Goal: Ask a question: Seek information or help from site administrators or community

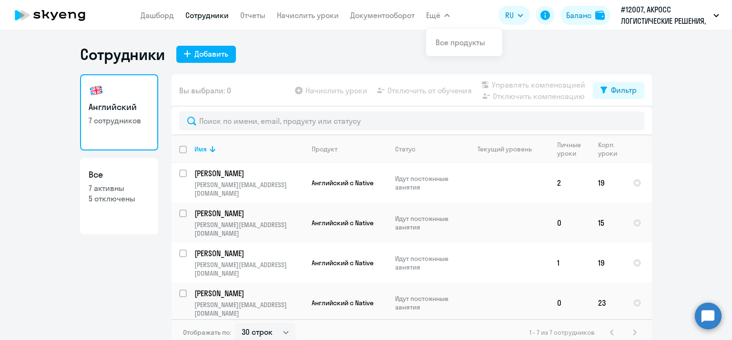
select select "30"
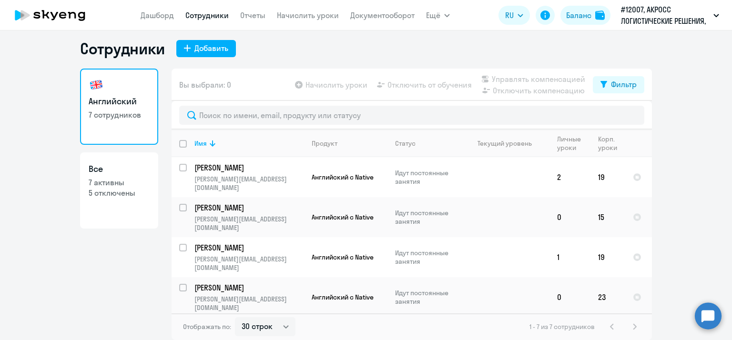
click at [259, 21] on app-menu-item-link "Отчеты" at bounding box center [252, 16] width 25 height 12
click at [258, 14] on link "Отчеты" at bounding box center [252, 15] width 25 height 10
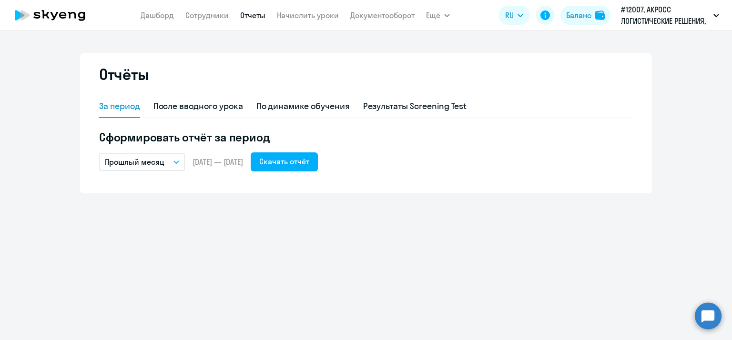
click at [176, 159] on button "Прошлый месяц" at bounding box center [142, 162] width 86 height 18
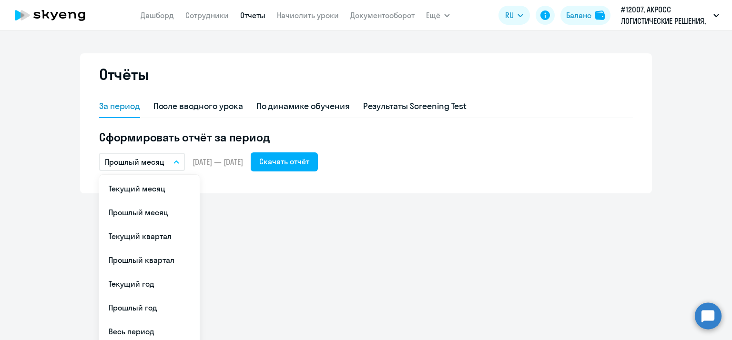
click at [261, 215] on div "Отчёты За период После вводного урока По динамике обучения Результаты Screening…" at bounding box center [366, 186] width 732 height 310
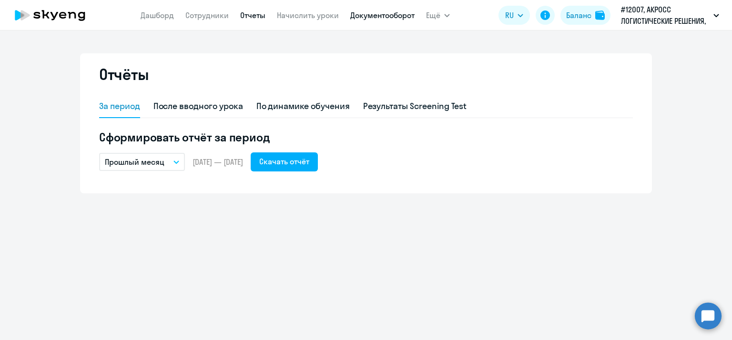
click at [406, 18] on link "Документооборот" at bounding box center [382, 15] width 64 height 10
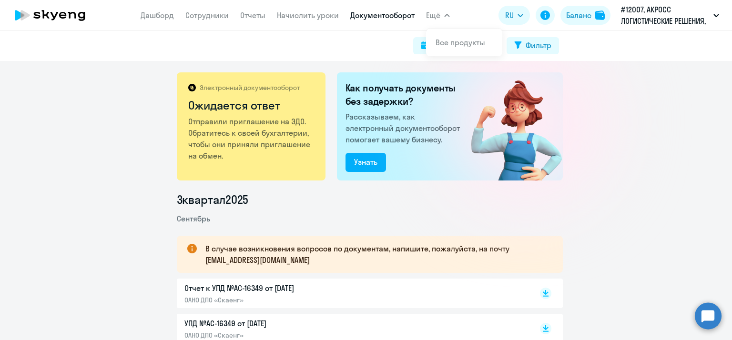
click at [441, 11] on button "Ещё" at bounding box center [438, 15] width 24 height 19
click at [441, 12] on button "Ещё" at bounding box center [438, 15] width 24 height 19
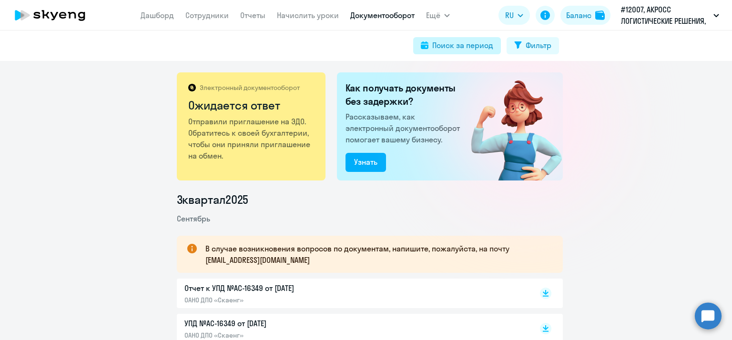
click at [465, 50] on div "Поиск за период" at bounding box center [462, 45] width 61 height 11
select select "all"
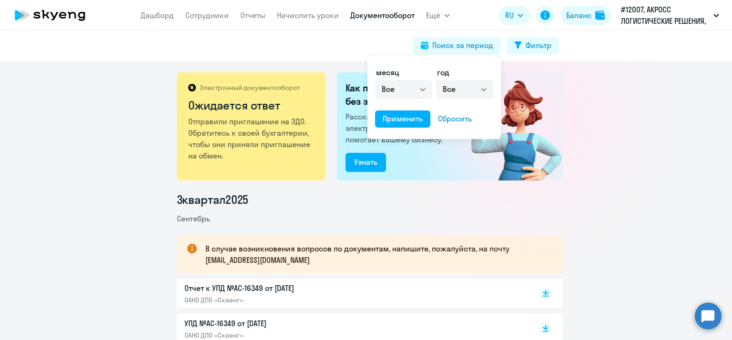
click at [614, 154] on div at bounding box center [366, 170] width 732 height 340
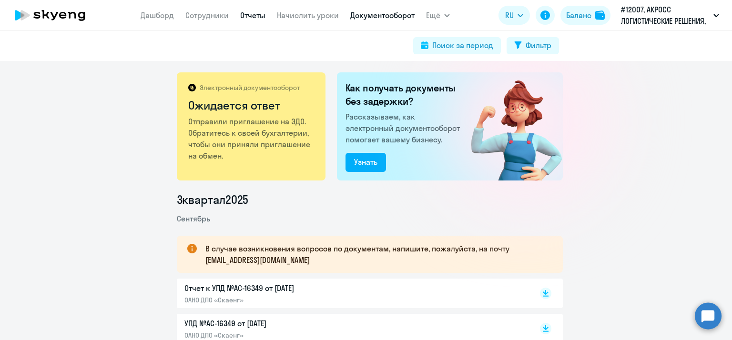
click at [257, 16] on link "Отчеты" at bounding box center [252, 15] width 25 height 10
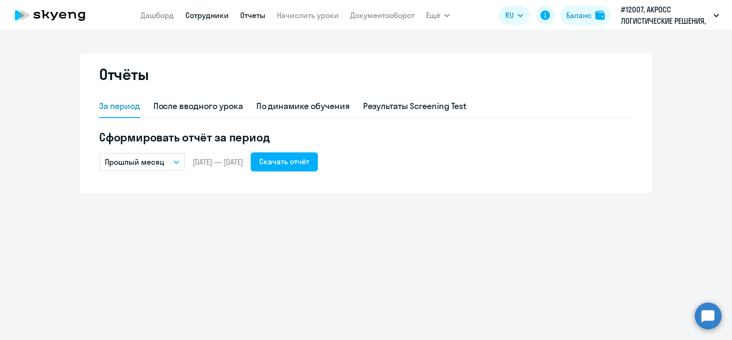
click at [198, 12] on link "Сотрудники" at bounding box center [206, 15] width 43 height 10
select select "30"
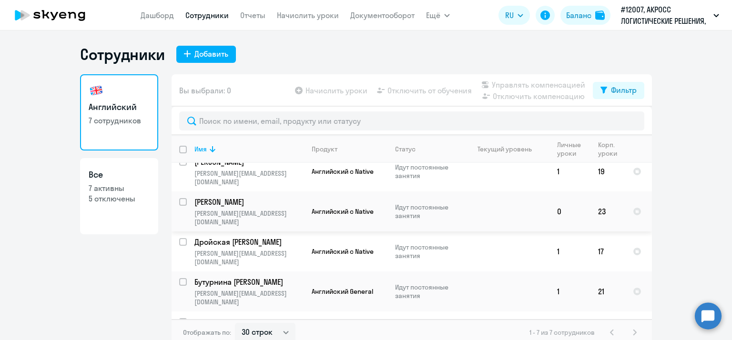
scroll to position [6, 0]
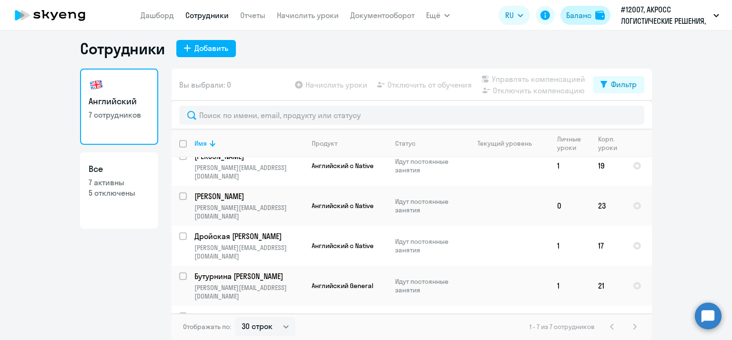
click at [570, 19] on div "Баланс" at bounding box center [578, 15] width 25 height 11
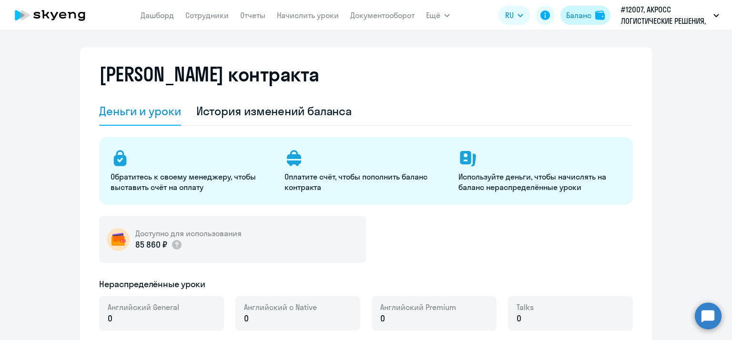
select select "english_adult_not_native_speaker"
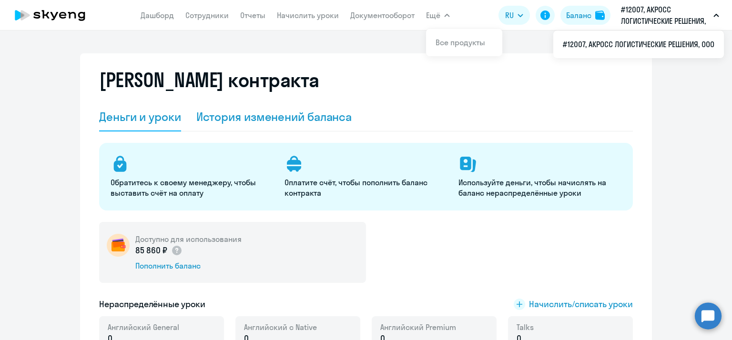
click at [317, 115] on div "История изменений баланса" at bounding box center [274, 116] width 156 height 15
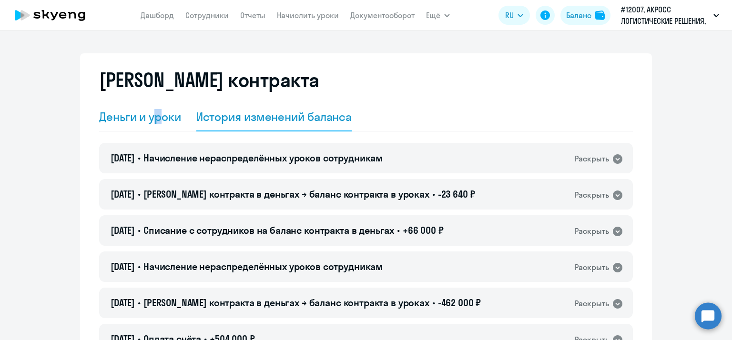
click at [155, 115] on div "Деньги и уроки" at bounding box center [140, 116] width 82 height 15
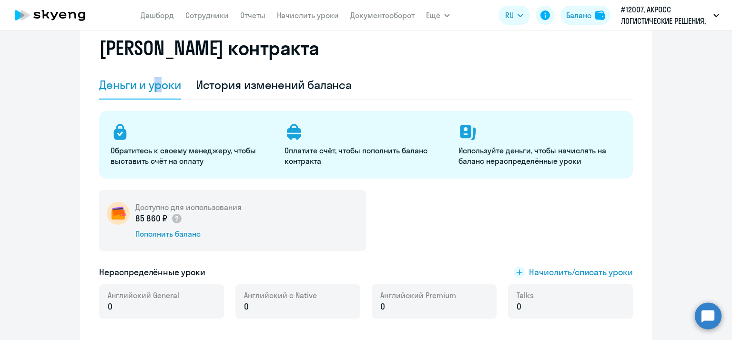
scroll to position [95, 0]
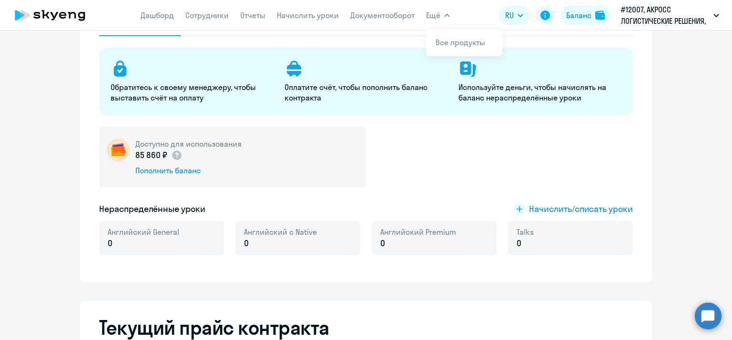
click at [439, 22] on button "Ещё" at bounding box center [438, 15] width 24 height 19
click at [441, 43] on link "Все продукты" at bounding box center [461, 43] width 50 height 10
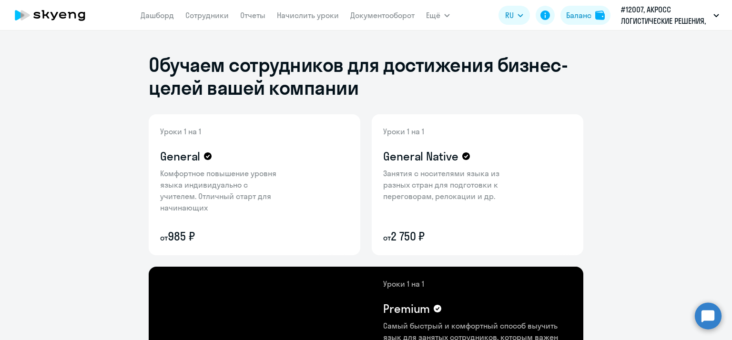
click at [391, 24] on nav "[PERSON_NAME] Отчеты Начислить уроки Документооборот" at bounding box center [278, 15] width 274 height 19
click at [392, 21] on app-menu-item-link "Документооборот" at bounding box center [382, 16] width 64 height 12
click at [392, 17] on link "Документооборот" at bounding box center [382, 15] width 64 height 10
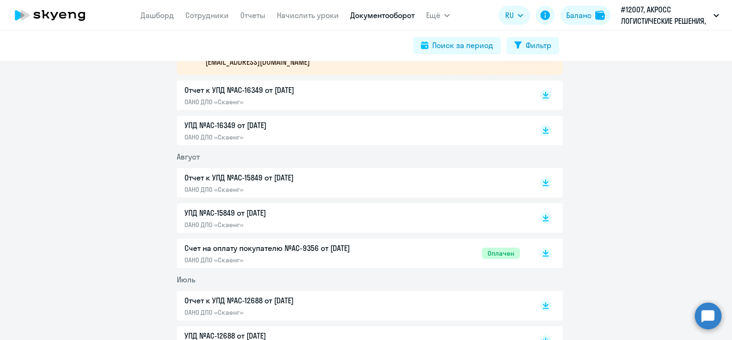
scroll to position [191, 0]
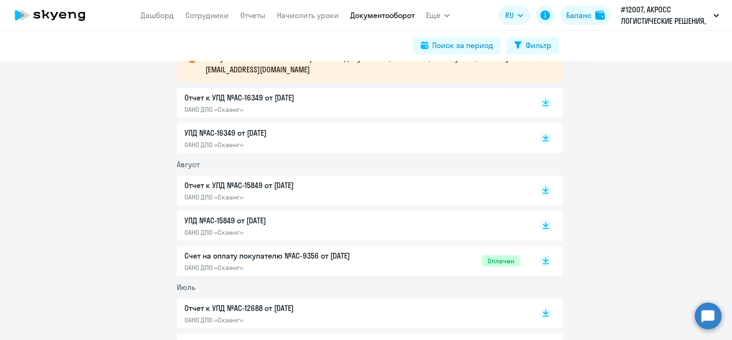
click at [271, 184] on p "Отчет к УПД №AC-15849 от [DATE]" at bounding box center [285, 185] width 200 height 11
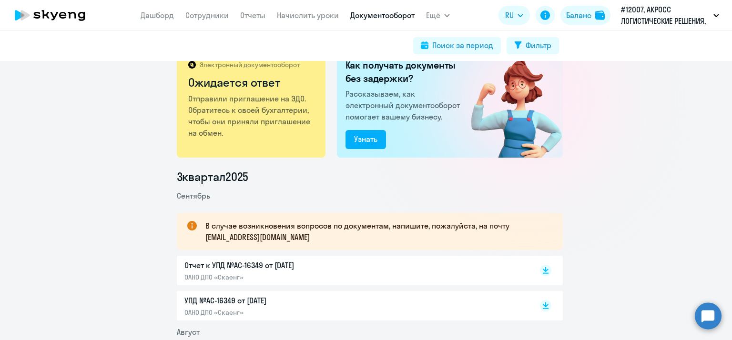
scroll to position [0, 0]
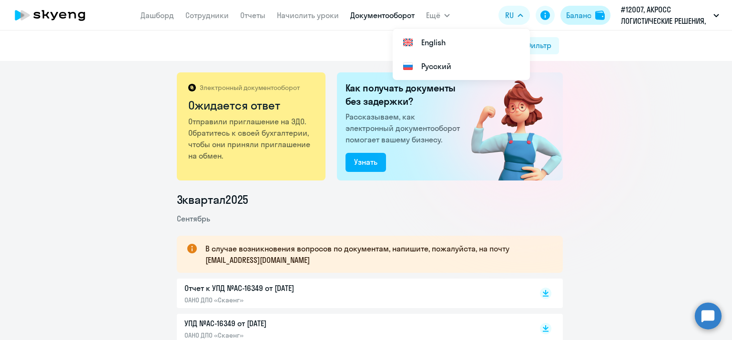
click at [568, 17] on div "Баланс" at bounding box center [578, 15] width 25 height 11
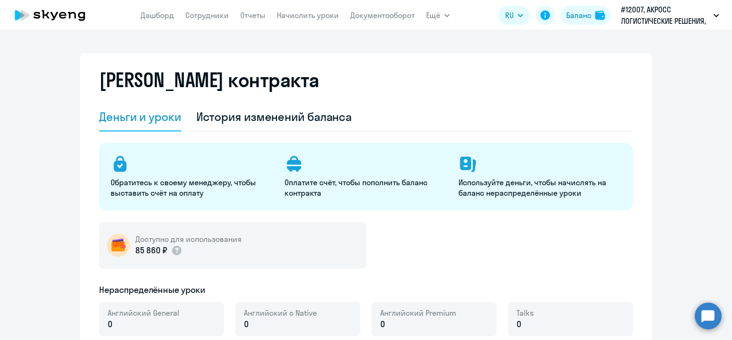
select select "english_adult_not_native_speaker"
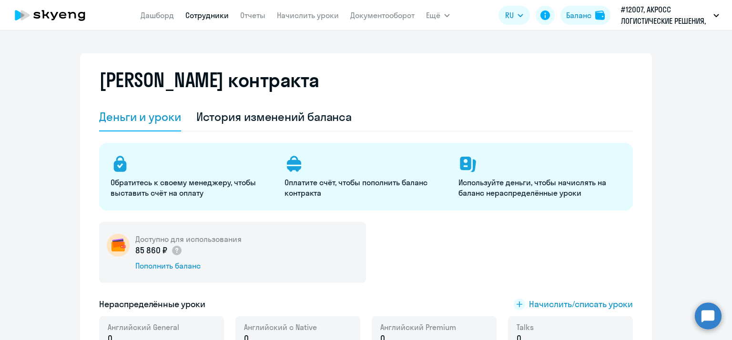
click at [204, 19] on link "Сотрудники" at bounding box center [206, 15] width 43 height 10
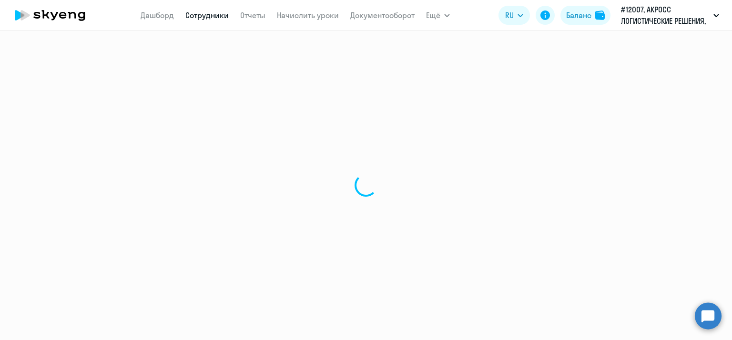
select select "30"
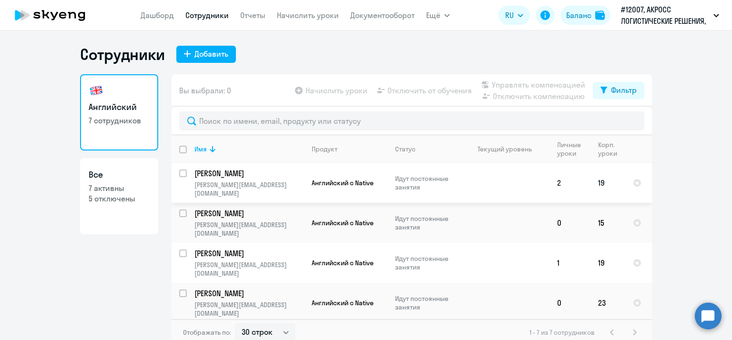
click at [601, 177] on td "19" at bounding box center [608, 183] width 35 height 40
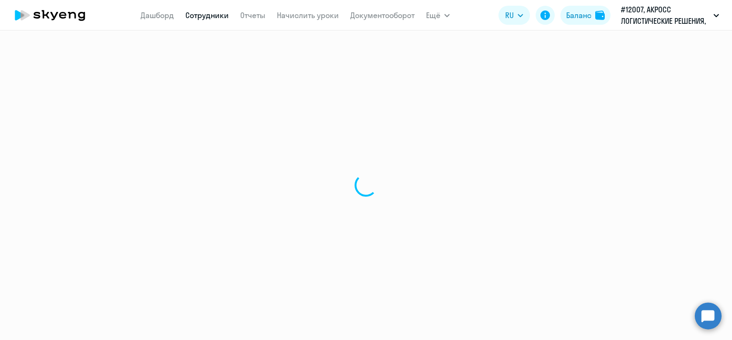
select select "english"
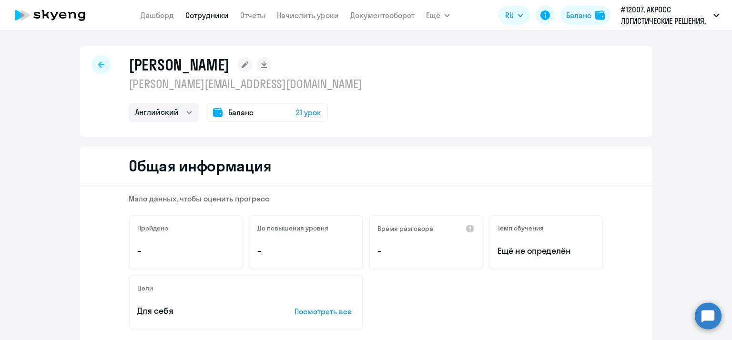
select select "30"
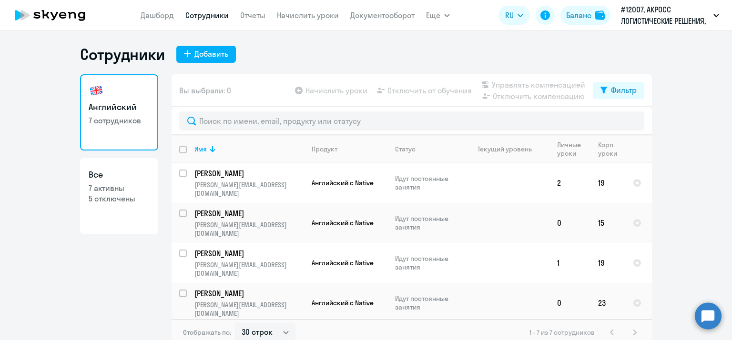
click at [137, 183] on p "7 активны" at bounding box center [119, 188] width 61 height 10
select select "30"
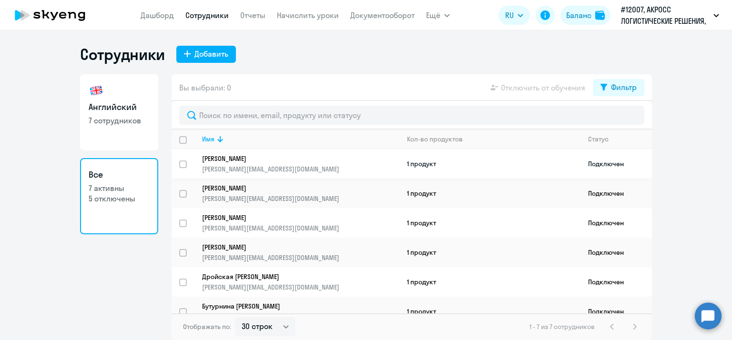
click at [412, 162] on td "1 продукт" at bounding box center [490, 164] width 181 height 30
select select "english"
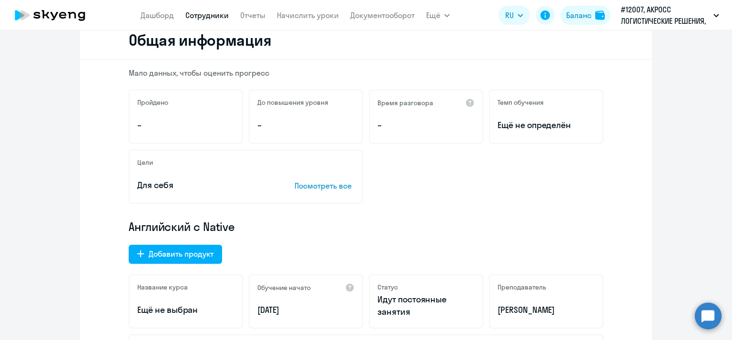
scroll to position [48, 0]
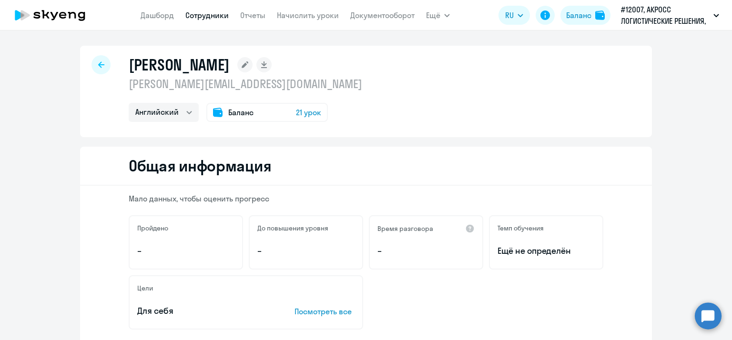
select select "30"
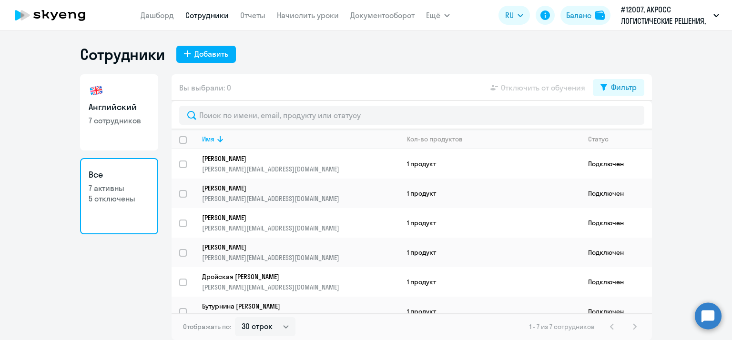
click at [144, 95] on link "Английский 7 сотрудников" at bounding box center [119, 112] width 78 height 76
select select "30"
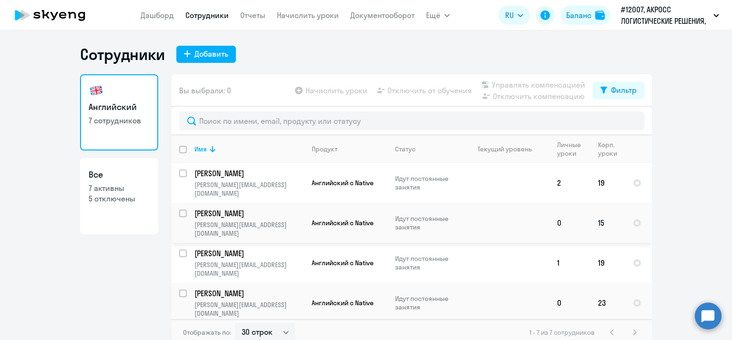
click at [312, 219] on span "Английский с Native" at bounding box center [343, 223] width 62 height 9
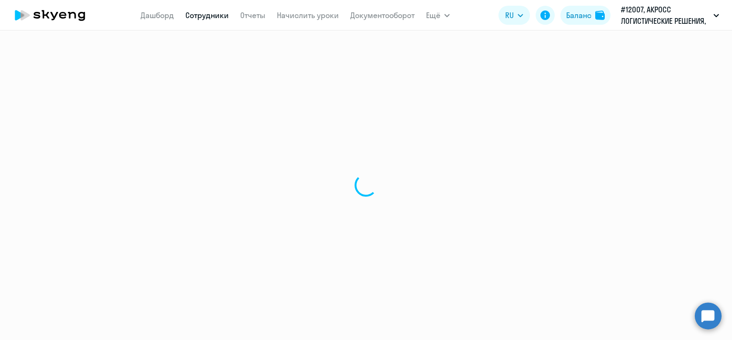
select select "english"
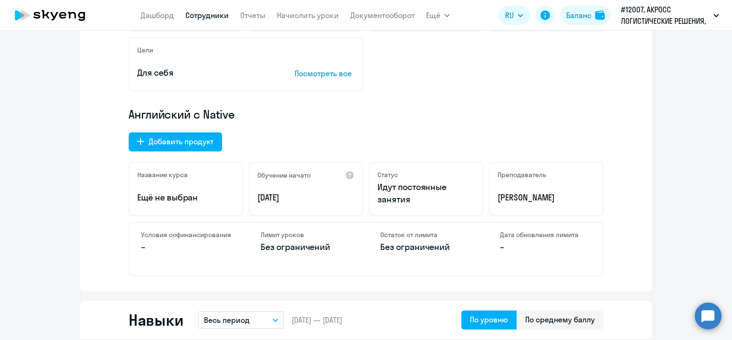
scroll to position [334, 0]
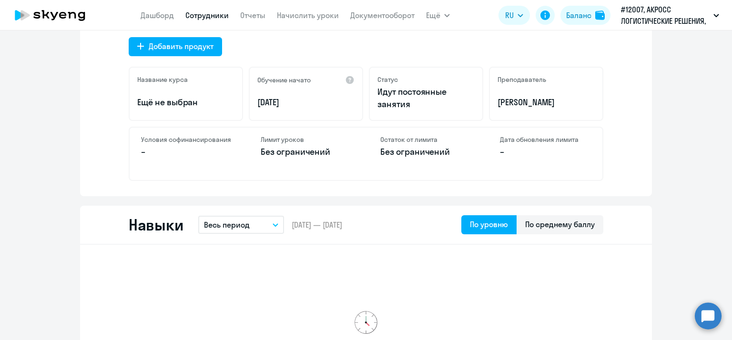
select select "30"
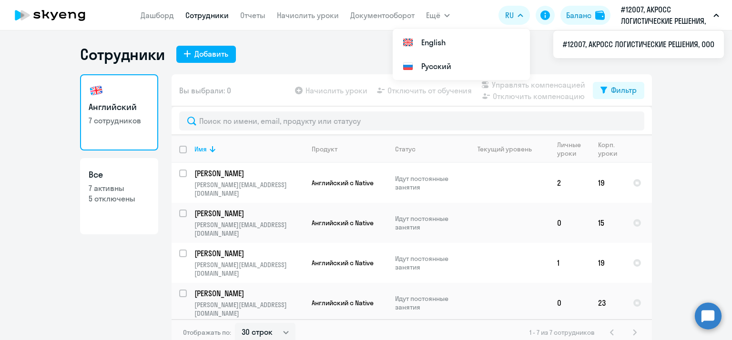
click at [697, 10] on p "#12007, АКРОСС ЛОГИСТИЧЕСКИЕ РЕШЕНИЯ, ООО" at bounding box center [665, 15] width 89 height 23
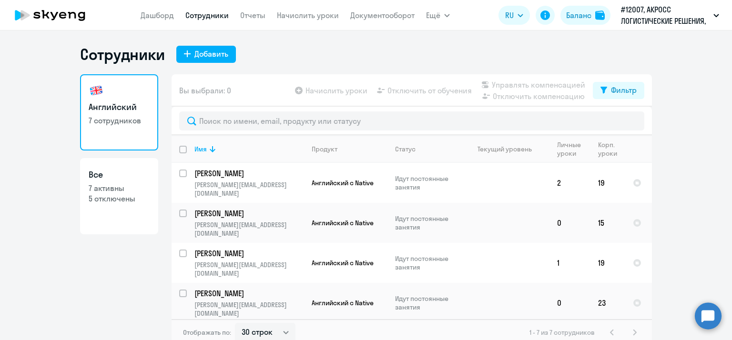
click at [697, 10] on p "#12007, АКРОСС ЛОГИСТИЧЕСКИЕ РЕШЕНИЯ, ООО" at bounding box center [665, 15] width 89 height 23
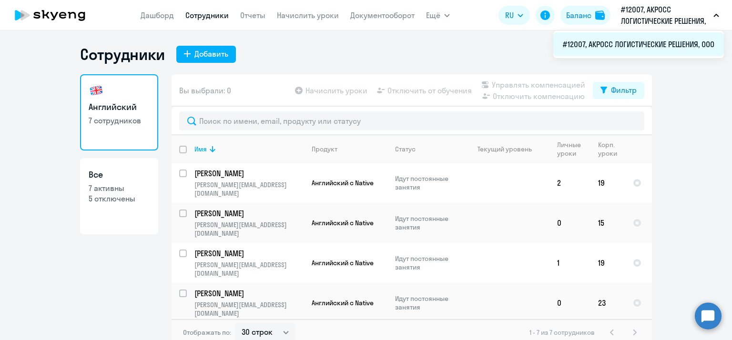
click at [648, 49] on li "#12007, АКРОСС ЛОГИСТИЧЕСКИЕ РЕШЕНИЯ, ООО" at bounding box center [639, 44] width 171 height 24
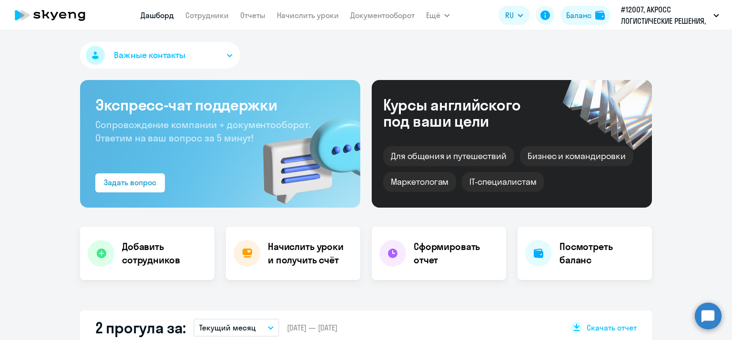
select select "30"
click at [651, 12] on p "#12007, АКРОСС ЛОГИСТИЧЕСКИЕ РЕШЕНИЯ, ООО" at bounding box center [665, 15] width 89 height 23
click at [671, 8] on p "#12007, АКРОСС ЛОГИСТИЧЕСКИЕ РЕШЕНИЯ, ООО" at bounding box center [665, 15] width 89 height 23
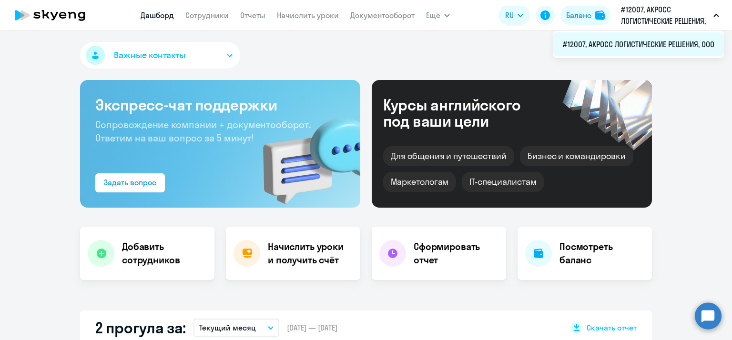
click at [656, 44] on li "#12007, АКРОСС ЛОГИСТИЧЕСКИЕ РЕШЕНИЯ, ООО" at bounding box center [639, 44] width 171 height 24
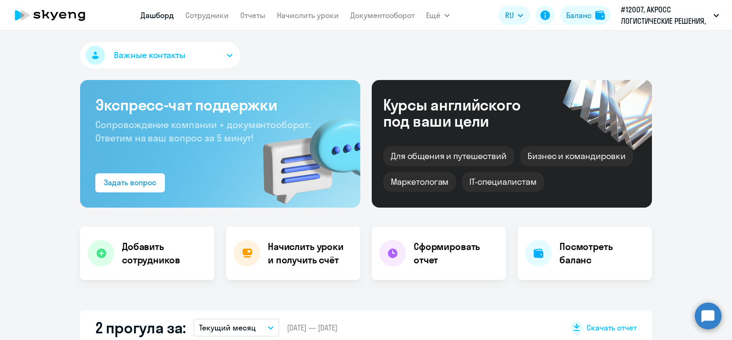
select select "30"
click at [219, 52] on button "Важные контакты" at bounding box center [160, 55] width 160 height 27
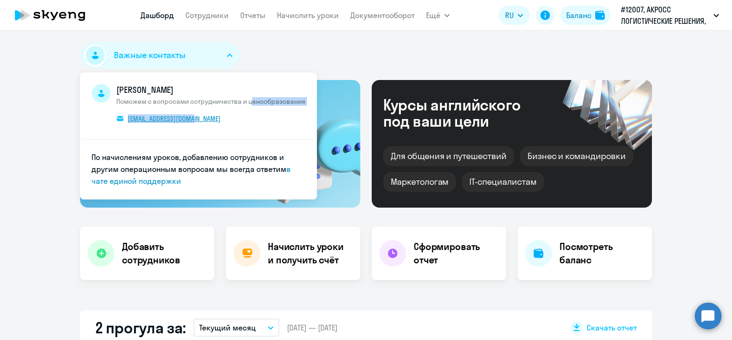
drag, startPoint x: 248, startPoint y: 116, endPoint x: 191, endPoint y: 116, distance: 57.2
click at [191, 116] on span "[PERSON_NAME] Поможем с вопросами сотрудничества и ценообразования [EMAIL_ADDRE…" at bounding box center [210, 106] width 189 height 44
click at [239, 123] on span "[PERSON_NAME] Поможем с вопросами сотрудничества и ценообразования [EMAIL_ADDRE…" at bounding box center [210, 106] width 189 height 44
drag, startPoint x: 131, startPoint y: 131, endPoint x: 168, endPoint y: 126, distance: 38.0
click at [168, 126] on li "[PERSON_NAME] Поможем с вопросами сотрудничества и ценообразования [EMAIL_ADDRE…" at bounding box center [198, 106] width 237 height 68
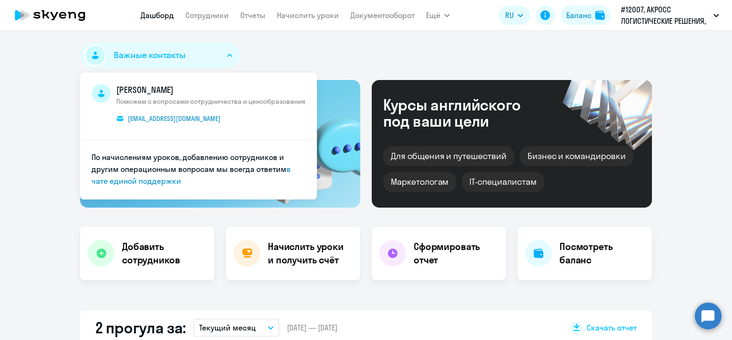
drag, startPoint x: 195, startPoint y: 128, endPoint x: 153, endPoint y: 132, distance: 42.1
click at [195, 128] on li "[PERSON_NAME] Поможем с вопросами сотрудничества и ценообразования [EMAIL_ADDRE…" at bounding box center [198, 106] width 237 height 68
drag, startPoint x: 122, startPoint y: 124, endPoint x: 189, endPoint y: 121, distance: 66.9
click at [189, 121] on span "[PERSON_NAME] Поможем с вопросами сотрудничества и ценообразования [EMAIL_ADDRE…" at bounding box center [210, 106] width 189 height 44
copy span "[EMAIL_ADDRESS][DOMAIN_NAME]"
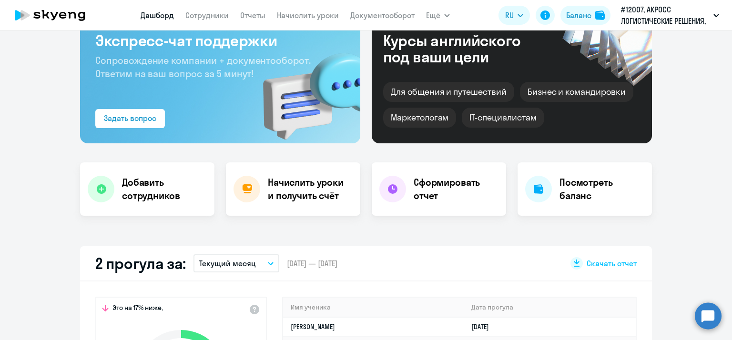
scroll to position [143, 0]
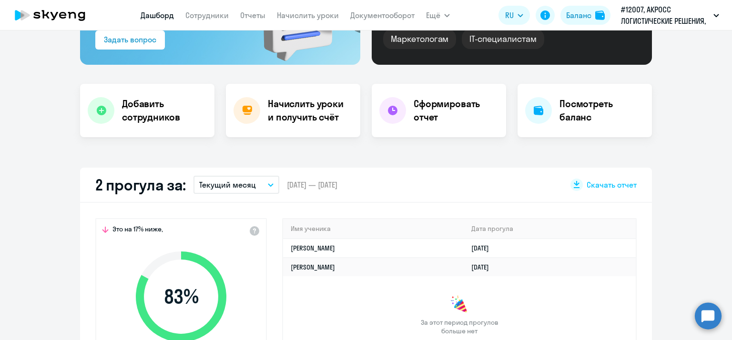
click at [595, 59] on div "Курсы английского под ваши цели Для общения и путешествий [PERSON_NAME] и коман…" at bounding box center [512, 1] width 280 height 128
click at [580, 118] on h4 "Посмотреть баланс" at bounding box center [602, 110] width 85 height 27
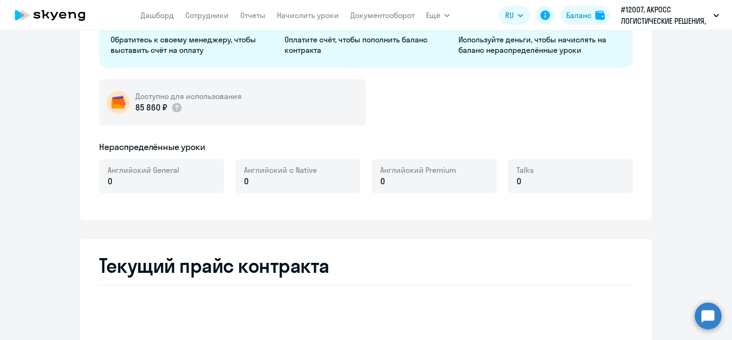
select select "english_adult_not_native_speaker"
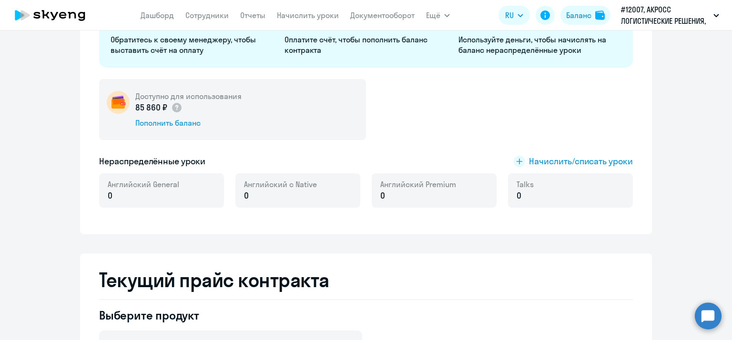
click at [115, 103] on img at bounding box center [118, 102] width 23 height 23
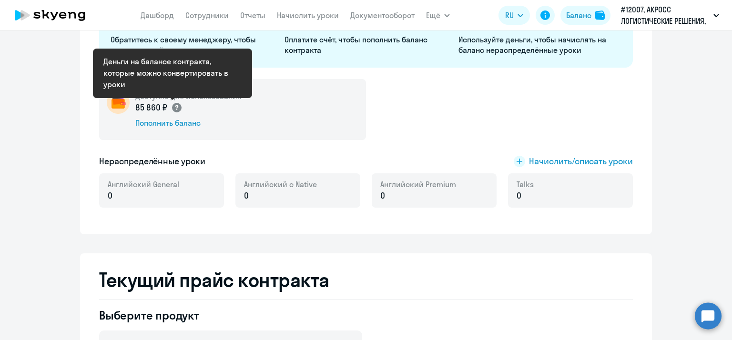
click at [175, 109] on icon at bounding box center [176, 107] width 3 height 5
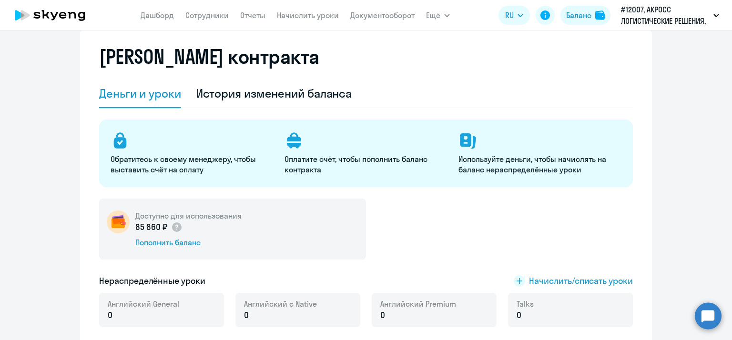
scroll to position [19, 0]
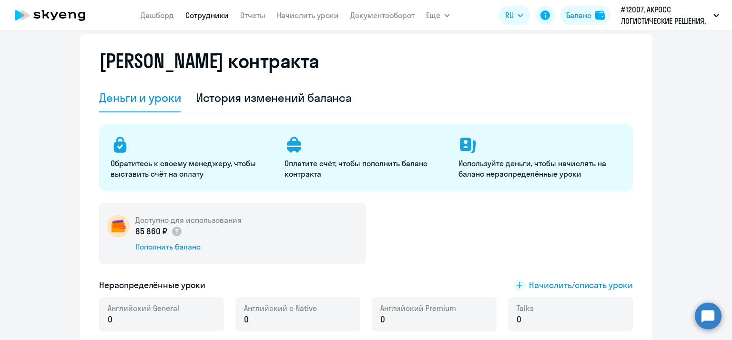
click at [206, 20] on link "Сотрудники" at bounding box center [206, 15] width 43 height 10
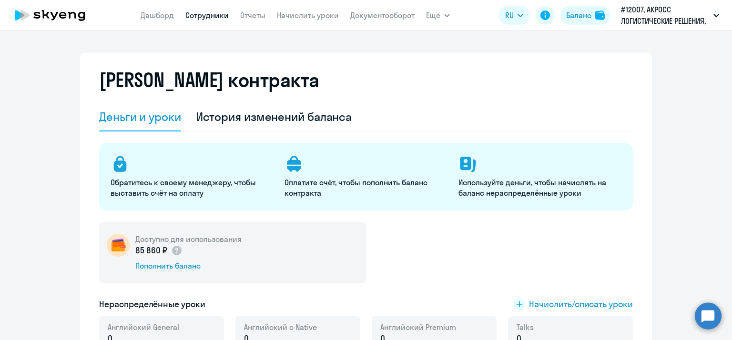
select select "30"
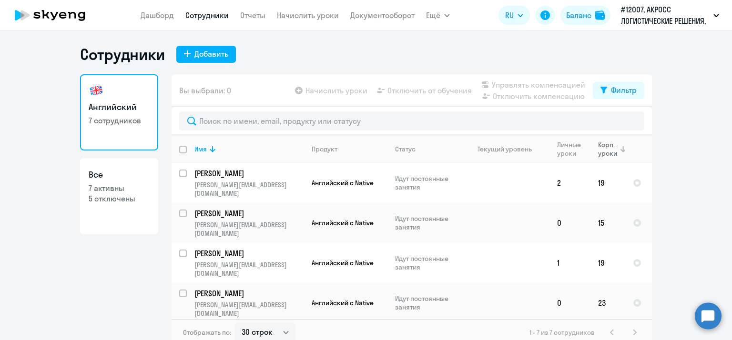
click at [600, 148] on div "Корп. уроки" at bounding box center [608, 149] width 21 height 17
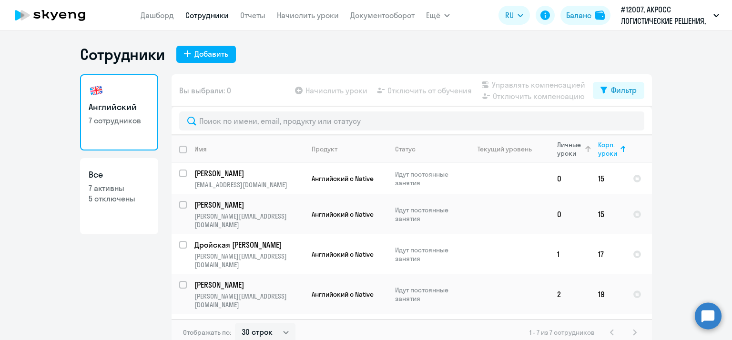
click at [566, 143] on div "Личные уроки" at bounding box center [570, 149] width 27 height 17
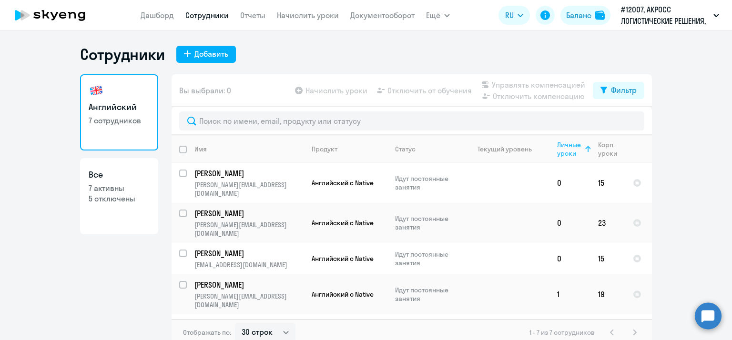
click at [566, 144] on div "Личные уроки" at bounding box center [570, 149] width 27 height 17
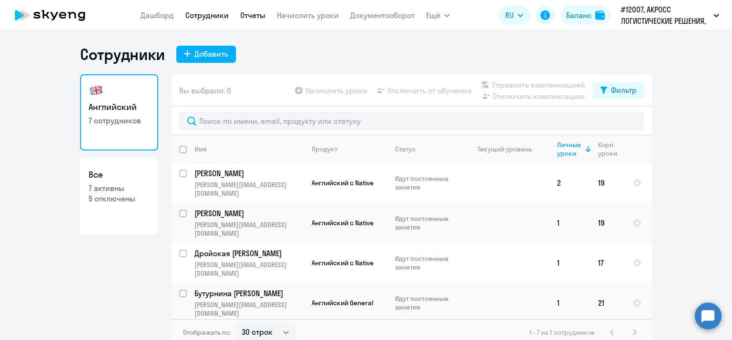
click at [256, 16] on link "Отчеты" at bounding box center [252, 15] width 25 height 10
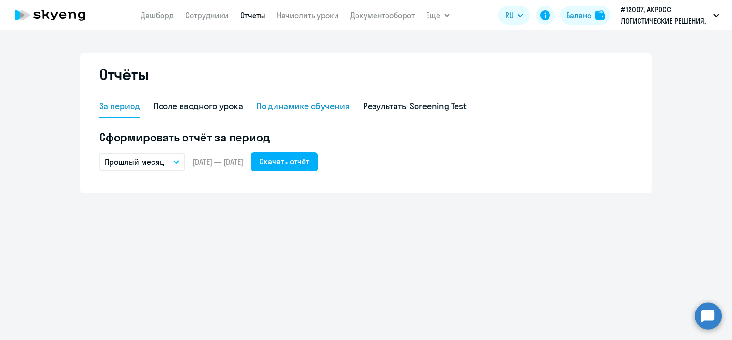
click at [273, 105] on div "По динамике обучения" at bounding box center [302, 106] width 93 height 12
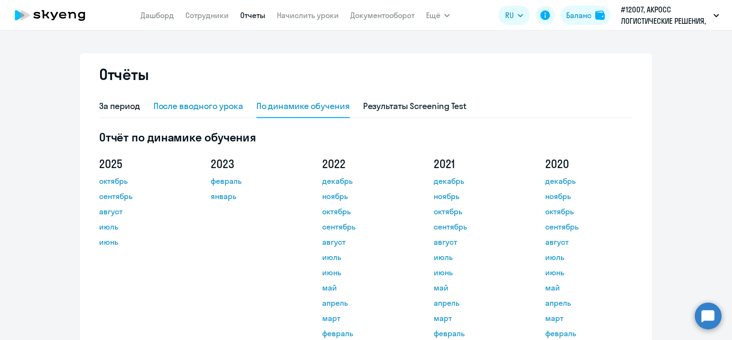
click at [206, 108] on div "После вводного урока" at bounding box center [199, 106] width 90 height 12
select select "10"
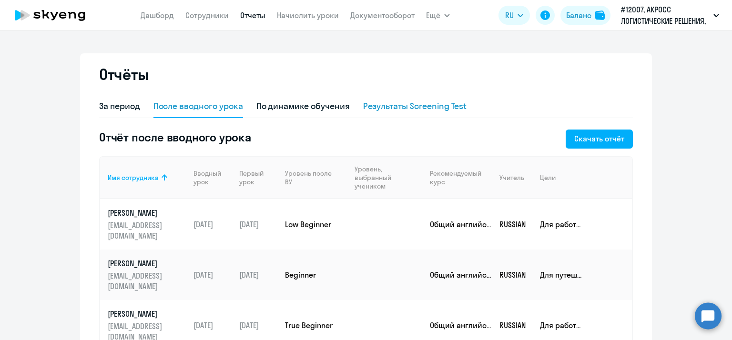
click at [411, 114] on div "Результаты Screening Test" at bounding box center [415, 106] width 104 height 23
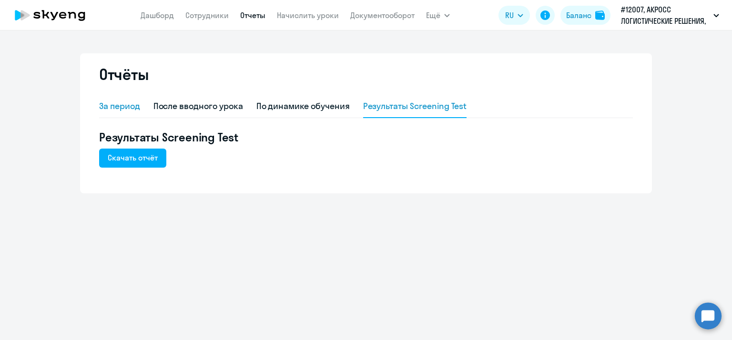
click at [117, 105] on div "За период" at bounding box center [119, 106] width 41 height 12
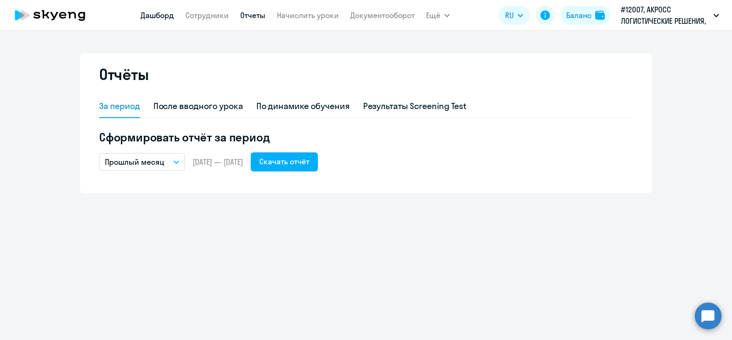
click at [161, 14] on link "Дашборд" at bounding box center [157, 15] width 33 height 10
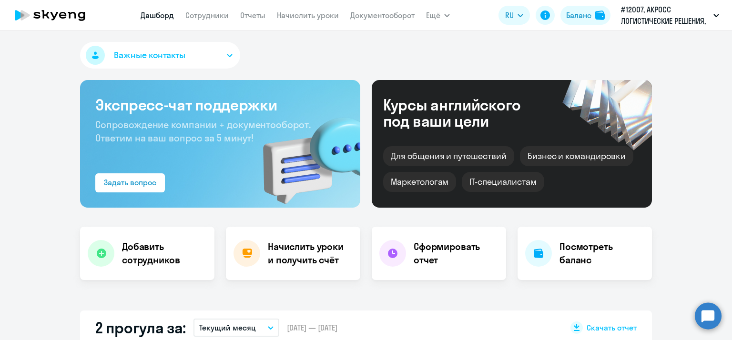
select select "30"
click at [217, 11] on link "Сотрудники" at bounding box center [206, 15] width 43 height 10
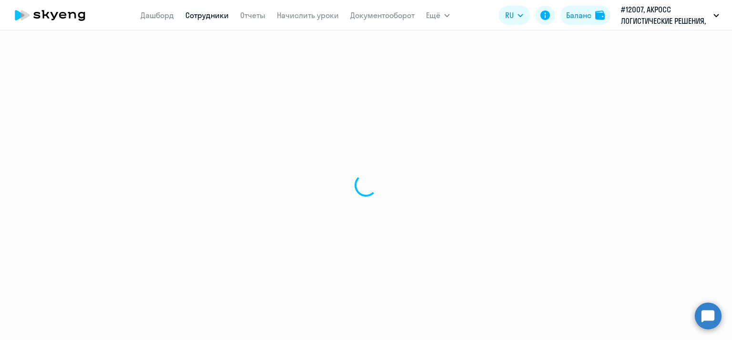
select select "30"
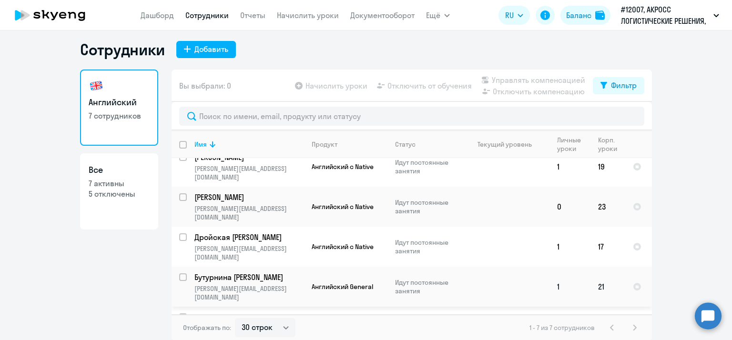
scroll to position [6, 0]
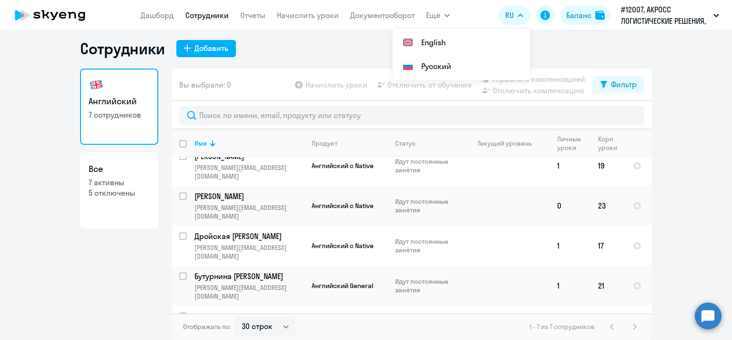
click at [559, 49] on div "Сотрудники Добавить" at bounding box center [366, 48] width 572 height 19
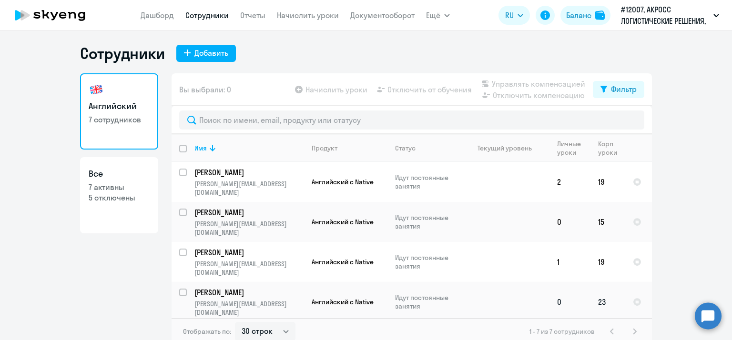
scroll to position [0, 0]
click at [119, 174] on h3 "Все" at bounding box center [119, 175] width 61 height 12
select select "30"
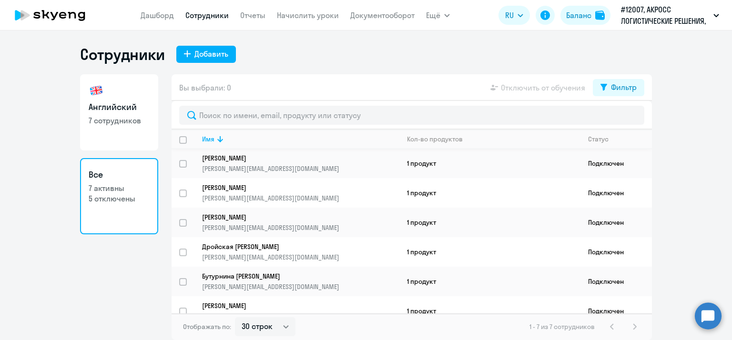
scroll to position [45, 0]
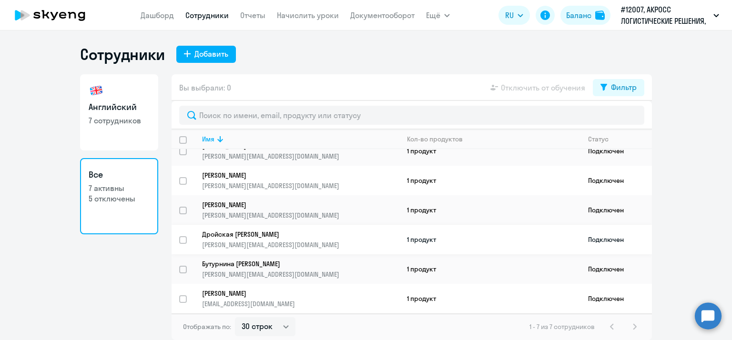
click at [427, 241] on td "1 продукт" at bounding box center [490, 240] width 181 height 30
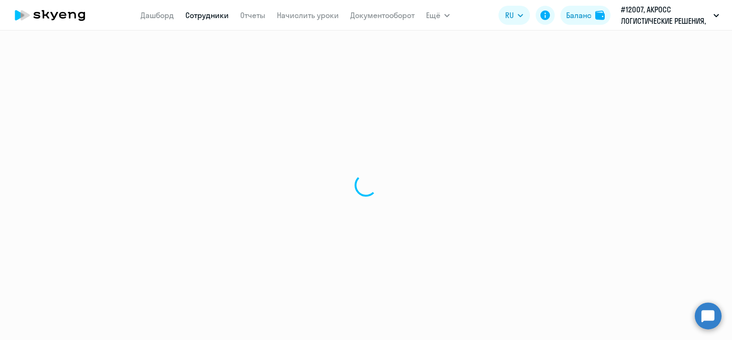
select select "english"
select select "30"
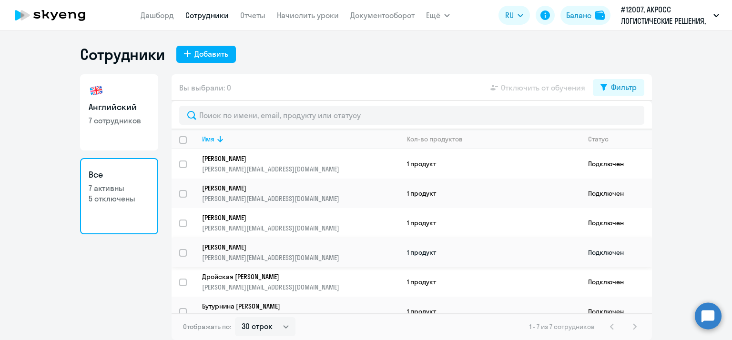
click at [421, 257] on td "1 продукт" at bounding box center [490, 253] width 181 height 30
select select "english"
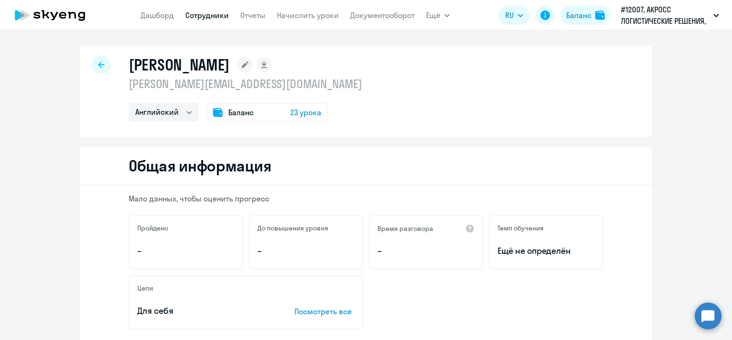
click at [249, 112] on div "Баланс 23 урока" at bounding box center [267, 112] width 122 height 19
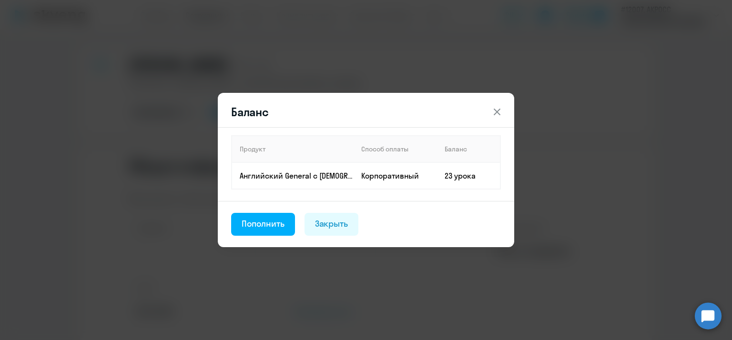
click at [499, 112] on icon at bounding box center [497, 111] width 11 height 11
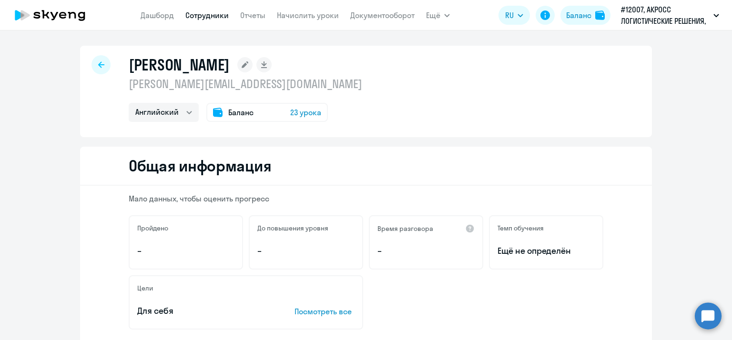
click at [92, 65] on div at bounding box center [101, 64] width 19 height 19
select select "30"
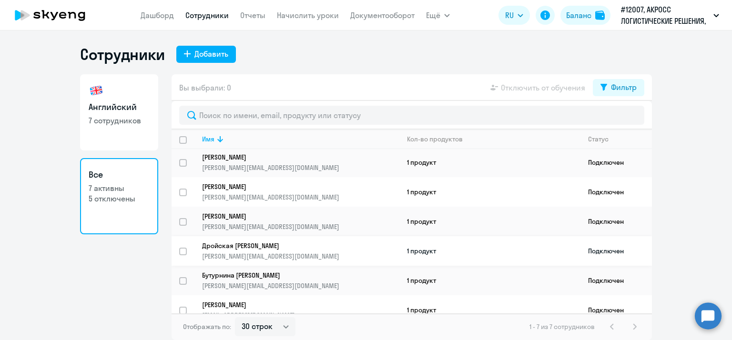
scroll to position [45, 0]
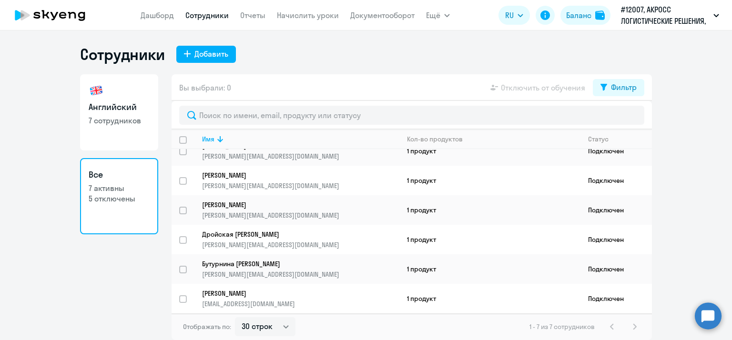
click at [132, 106] on h3 "Английский" at bounding box center [119, 107] width 61 height 12
select select "30"
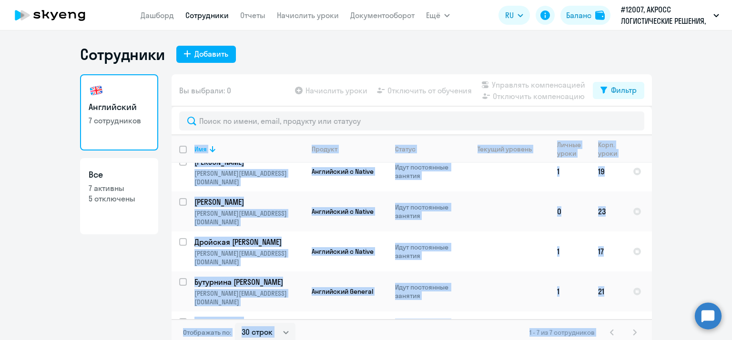
scroll to position [6, 0]
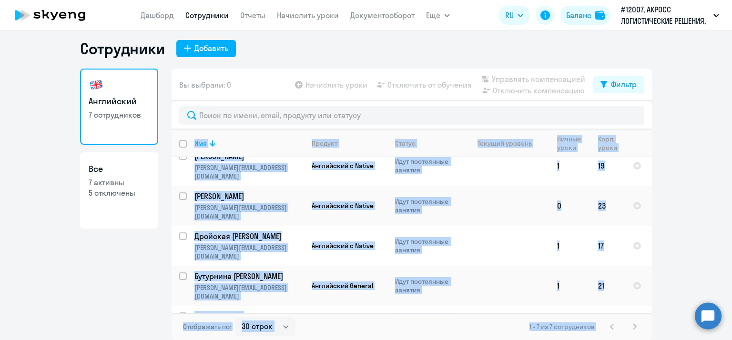
drag, startPoint x: 181, startPoint y: 139, endPoint x: 604, endPoint y: 299, distance: 452.0
click at [604, 299] on table "Имя Продукт Статус Текущий уровень Личные уроки Корп. уроки Руссиянов Александр…" at bounding box center [412, 187] width 481 height 299
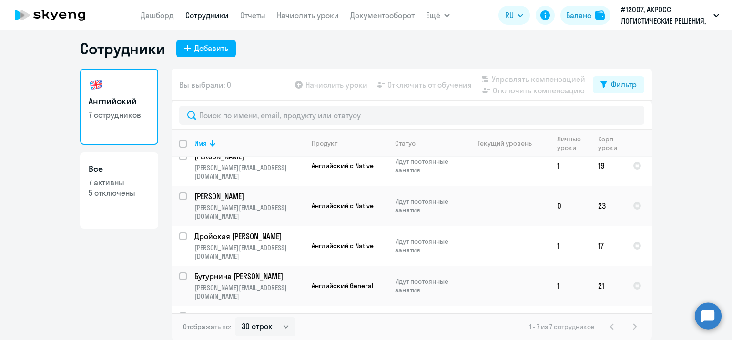
click at [670, 171] on ng-component "Сотрудники Добавить Английский 7 сотрудников Все 7 активны 5 отключены Вы выбра…" at bounding box center [366, 189] width 732 height 301
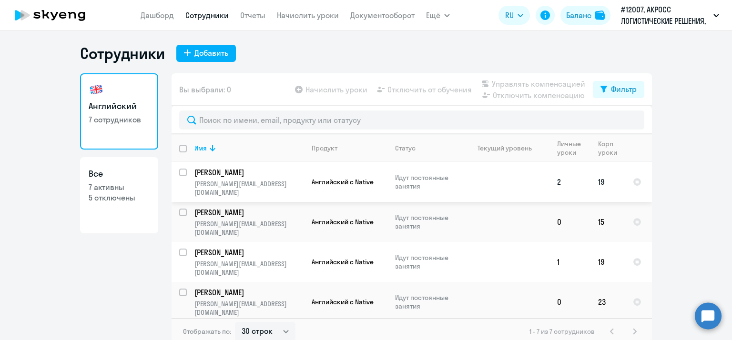
scroll to position [0, 0]
click at [111, 118] on p "7 сотрудников" at bounding box center [119, 120] width 61 height 10
click at [113, 180] on h3 "Все" at bounding box center [119, 175] width 61 height 12
select select "30"
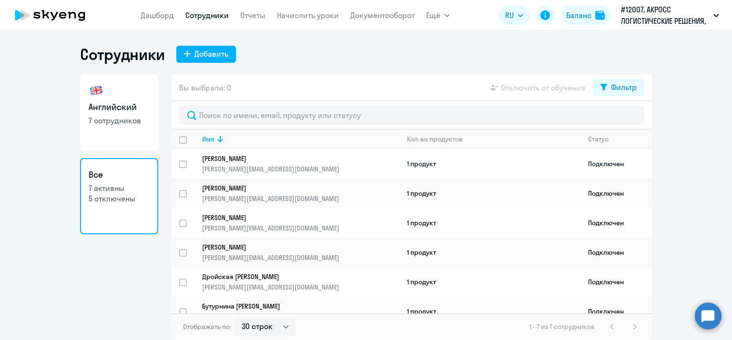
click at [431, 162] on td "1 продукт" at bounding box center [490, 164] width 181 height 30
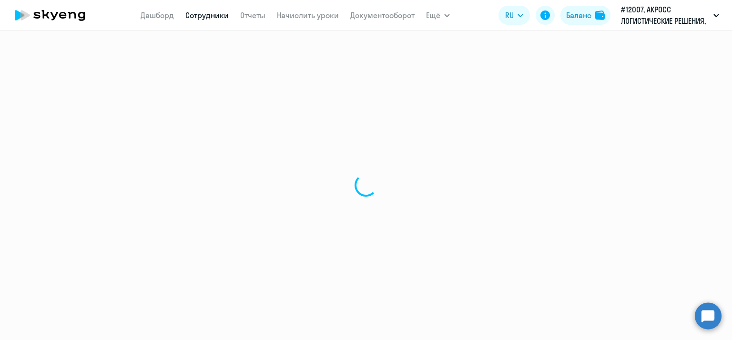
select select "english"
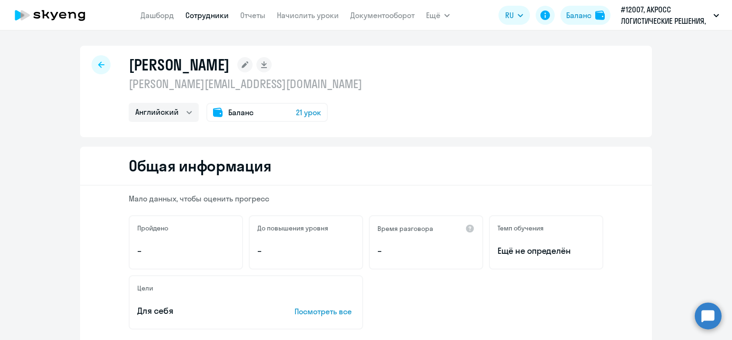
click at [94, 63] on div at bounding box center [101, 64] width 19 height 19
select select "30"
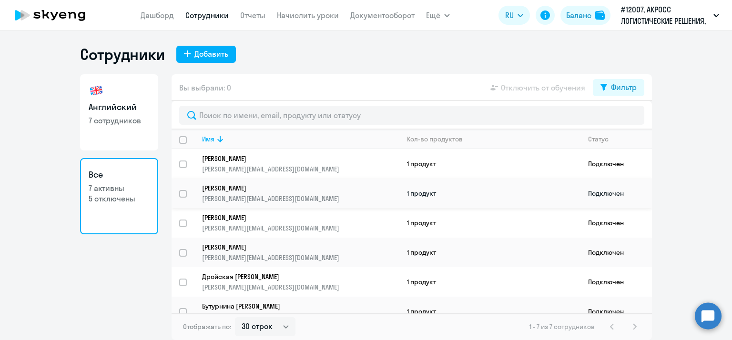
click at [437, 190] on td "1 продукт" at bounding box center [490, 194] width 181 height 30
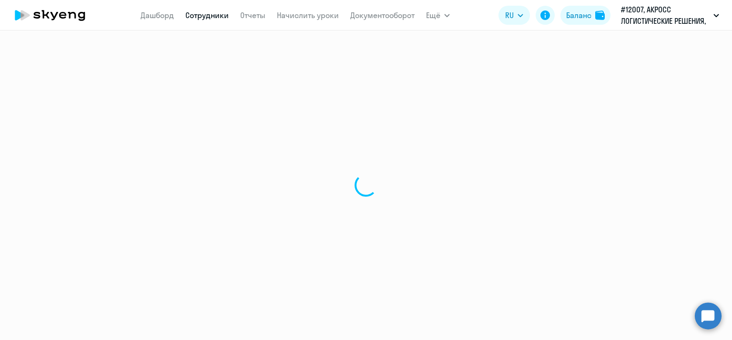
select select "english"
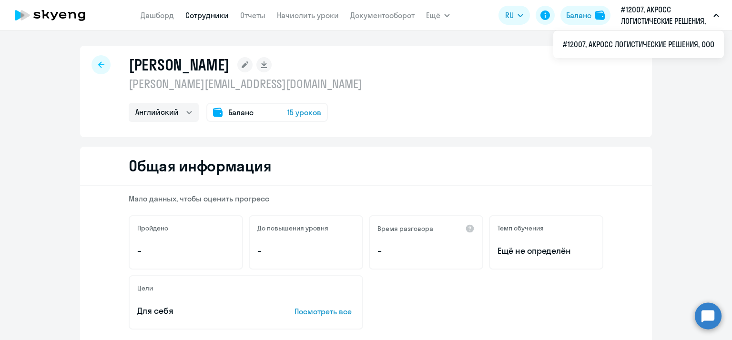
click at [92, 66] on div at bounding box center [101, 64] width 19 height 19
select select "30"
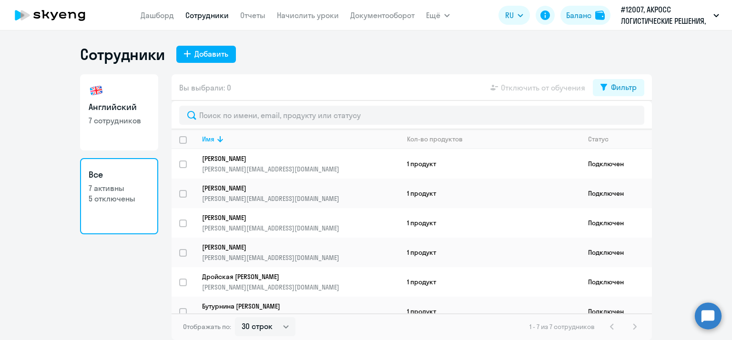
select select "30"
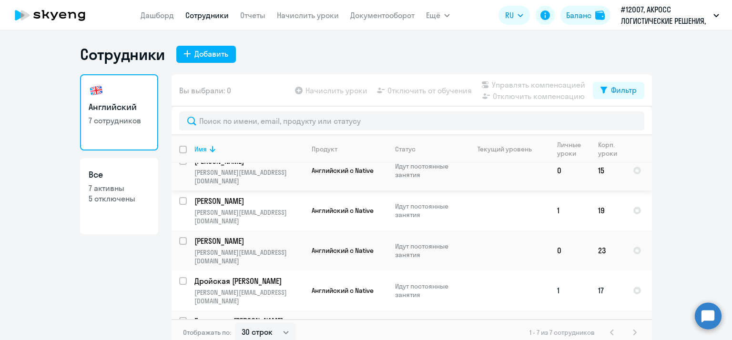
scroll to position [92, 0]
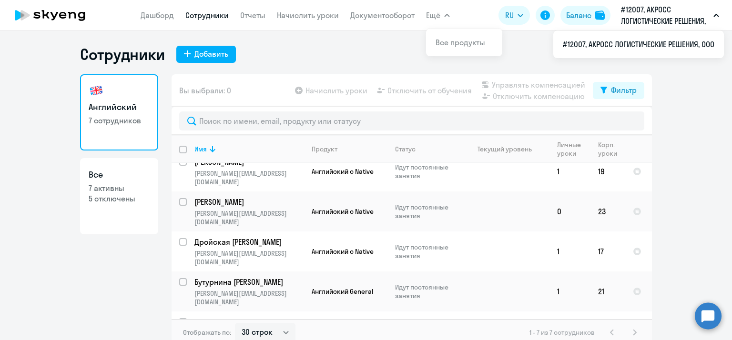
click at [702, 150] on ng-component "Сотрудники Добавить Английский 7 сотрудников Все 7 активны 5 отключены Вы выбра…" at bounding box center [366, 195] width 732 height 301
click at [156, 14] on link "Дашборд" at bounding box center [157, 15] width 33 height 10
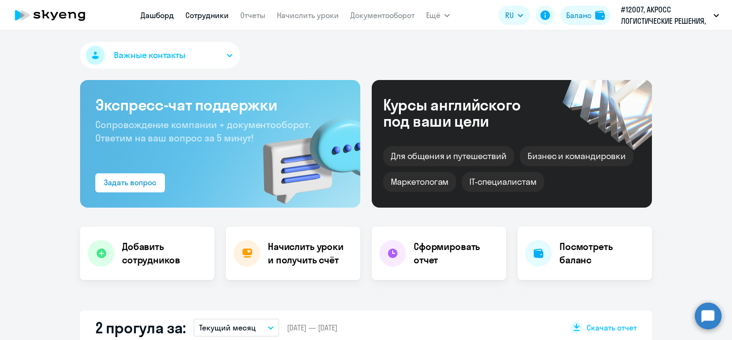
select select "30"
click at [197, 14] on link "Сотрудники" at bounding box center [206, 15] width 43 height 10
select select "30"
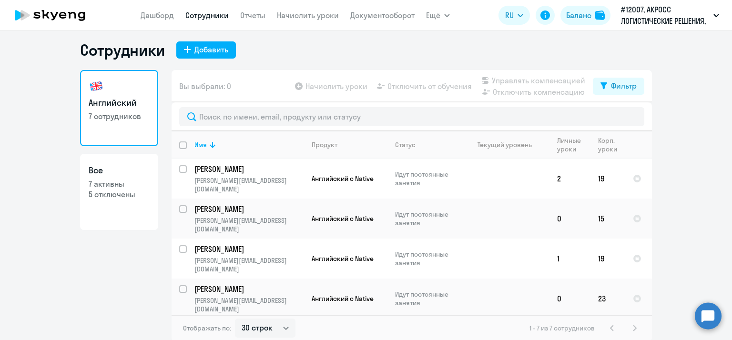
scroll to position [6, 0]
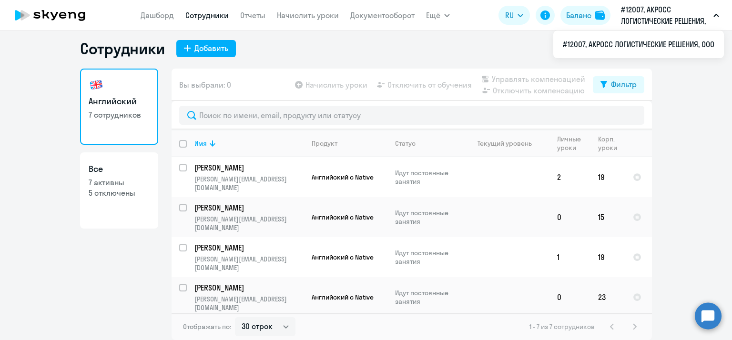
click at [667, 21] on p "#12007, АКРОСС ЛОГИСТИЧЕСКИЕ РЕШЕНИЯ, ООО" at bounding box center [665, 15] width 89 height 23
click at [664, 21] on p "#12007, АКРОСС ЛОГИСТИЧЕСКИЕ РЕШЕНИЯ, ООО" at bounding box center [665, 15] width 89 height 23
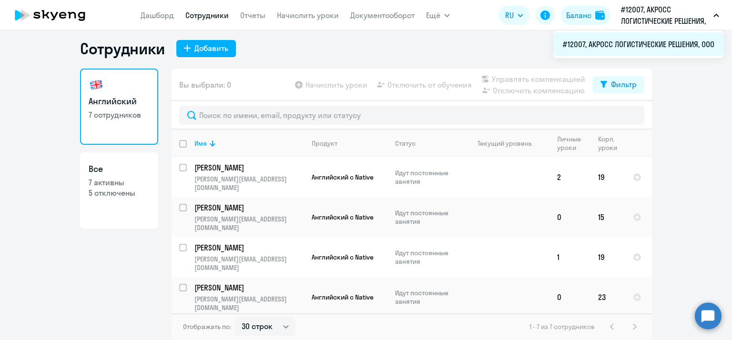
click at [652, 42] on li "#12007, АКРОСС ЛОГИСТИЧЕСКИЕ РЕШЕНИЯ, ООО" at bounding box center [639, 44] width 171 height 24
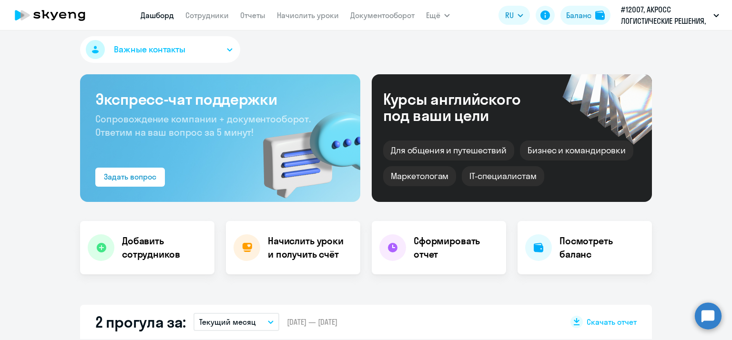
select select "30"
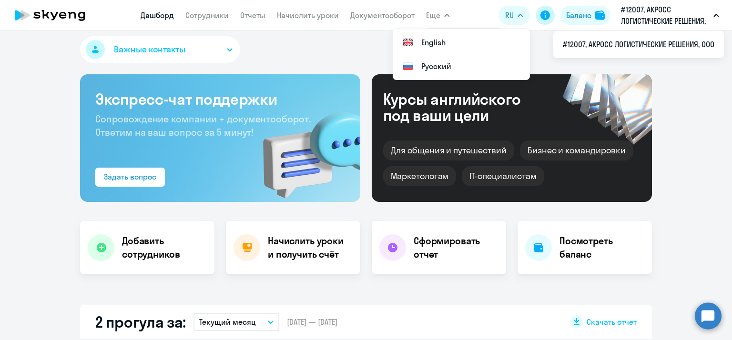
click at [542, 15] on icon at bounding box center [546, 15] width 10 height 10
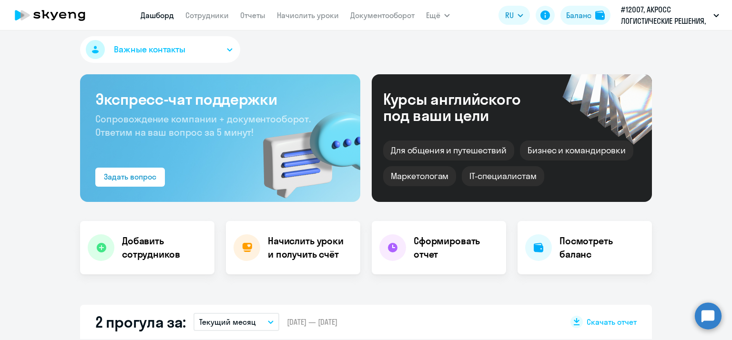
click at [707, 322] on circle at bounding box center [708, 316] width 27 height 27
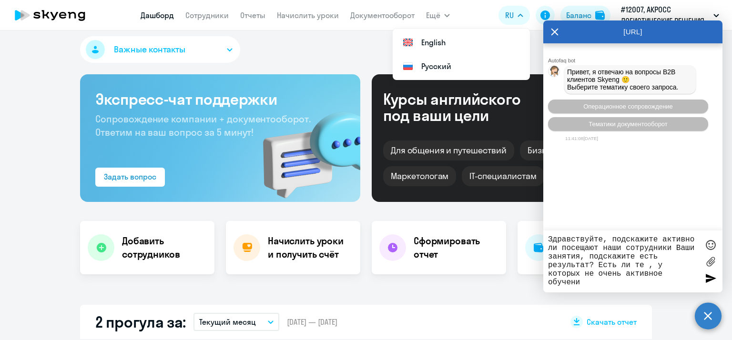
type textarea "Здравствуйте, подскажите активно ли посещают наши сотрудники Ваши занятия, подс…"
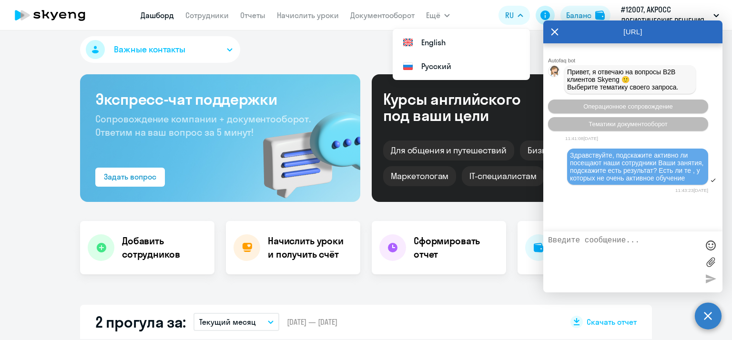
scroll to position [55, 0]
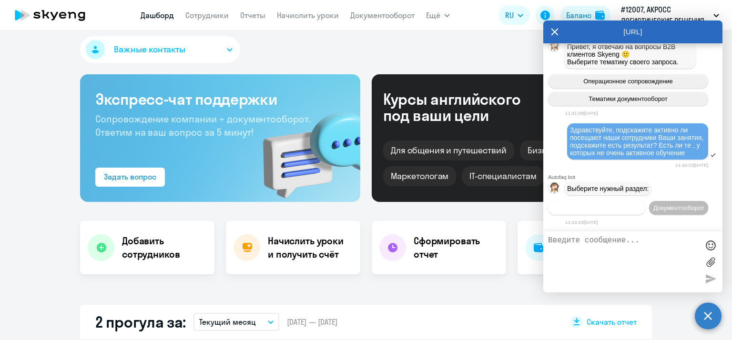
click at [604, 205] on span "Операционное сопровождение" at bounding box center [597, 208] width 90 height 7
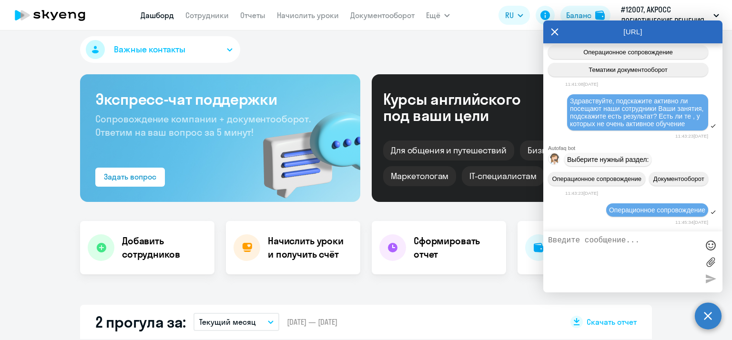
scroll to position [143, 0]
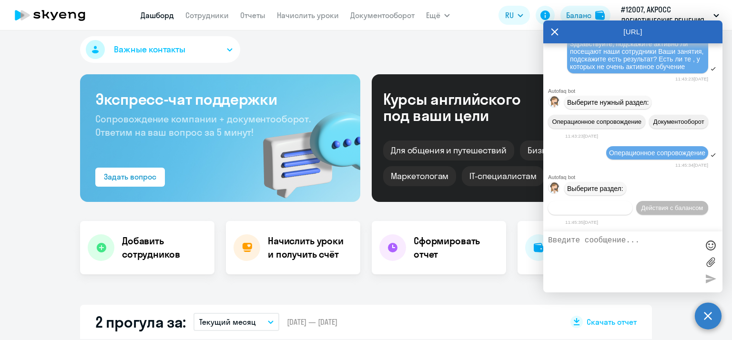
click at [584, 211] on span "Действия по сотрудникам" at bounding box center [591, 208] width 74 height 7
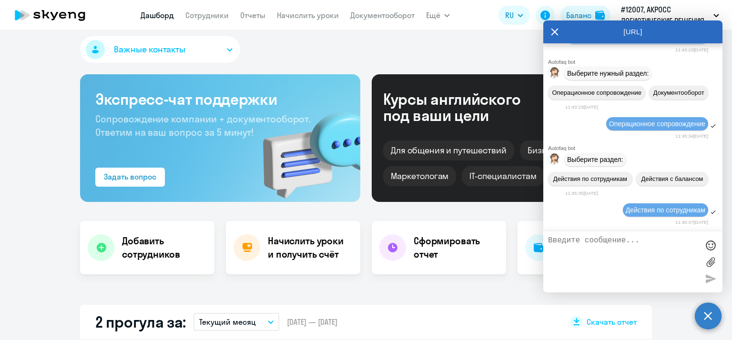
scroll to position [286, 0]
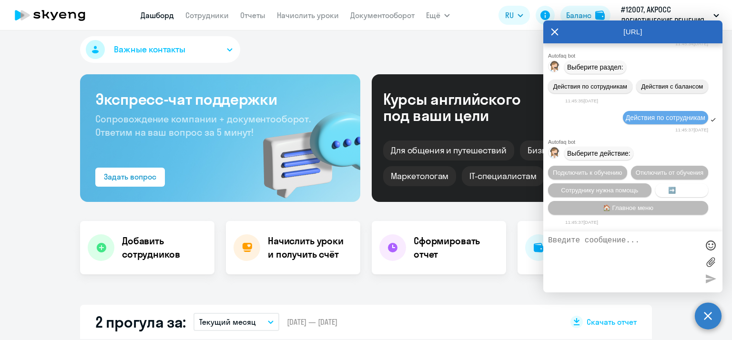
click at [679, 188] on span "➡️ Назад" at bounding box center [681, 190] width 27 height 7
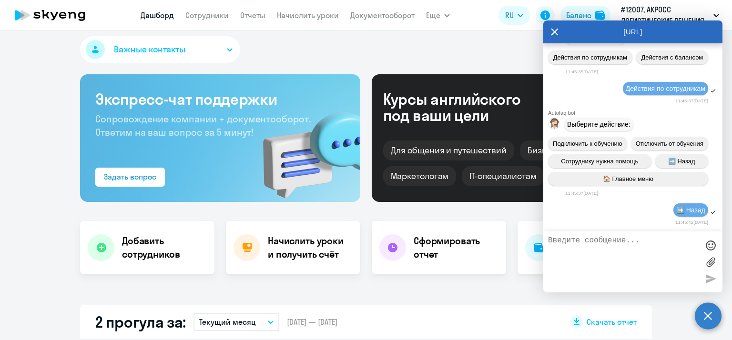
scroll to position [374, 0]
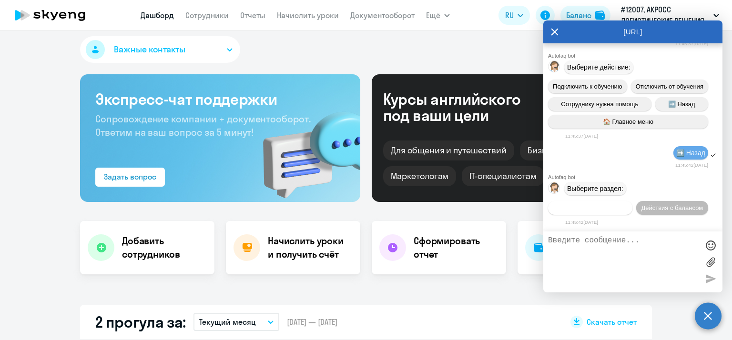
click at [594, 211] on span "Действия по сотрудникам" at bounding box center [591, 208] width 74 height 7
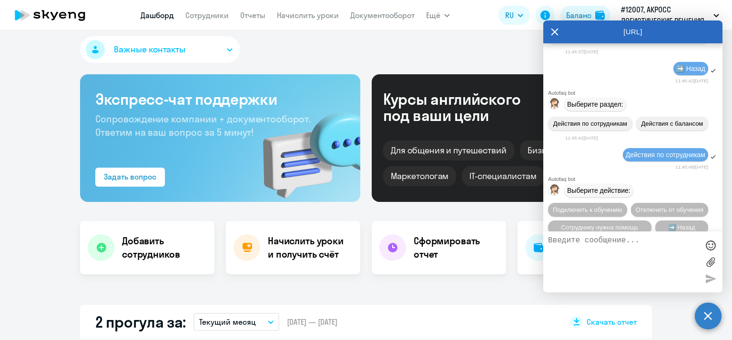
scroll to position [517, 0]
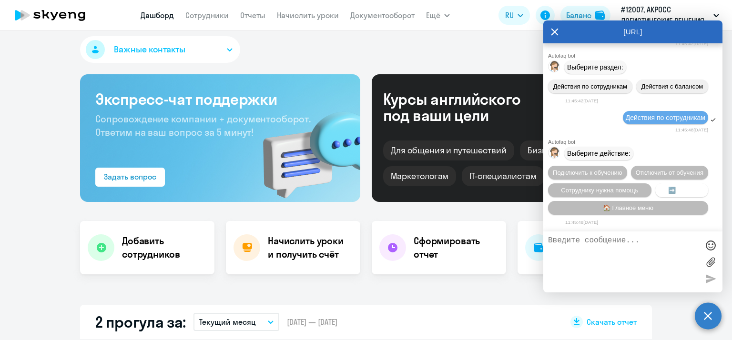
click at [690, 193] on span "➡️ Назад" at bounding box center [681, 190] width 27 height 7
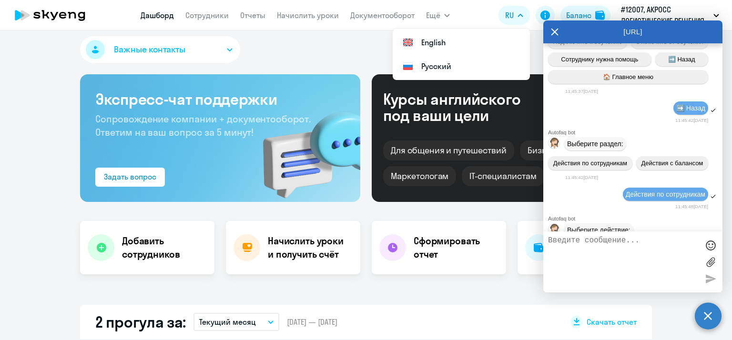
scroll to position [429, 0]
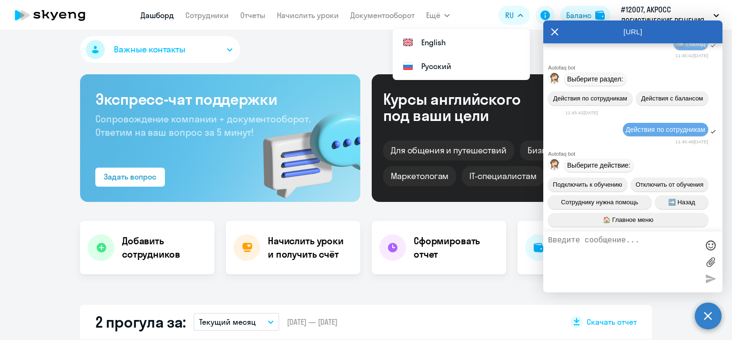
drag, startPoint x: 614, startPoint y: 190, endPoint x: 633, endPoint y: 124, distance: 69.0
click at [633, 71] on div "Autofaq bot" at bounding box center [635, 68] width 174 height 6
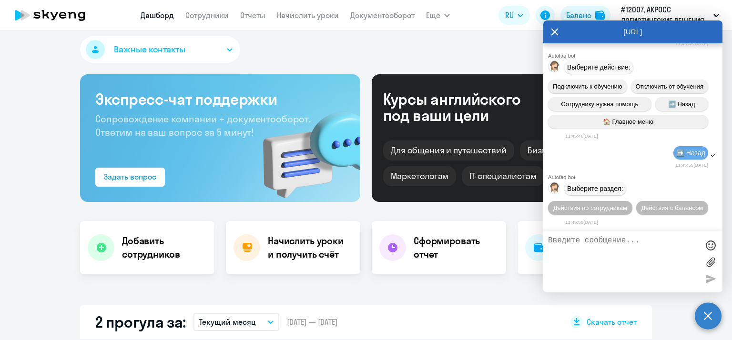
scroll to position [605, 0]
click at [575, 245] on textarea at bounding box center [623, 261] width 151 height 51
type textarea "соедините со специалистом"
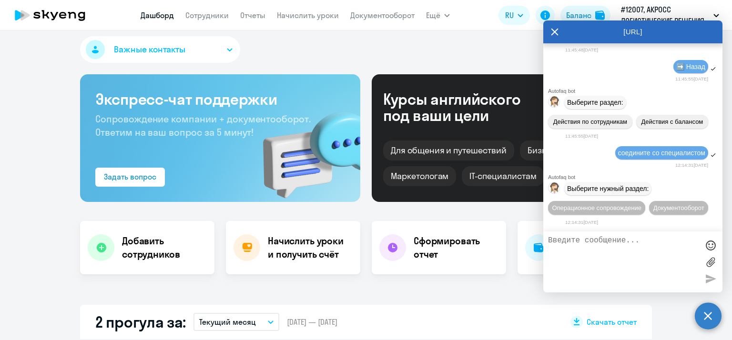
scroll to position [710, 0]
click at [558, 38] on icon at bounding box center [555, 32] width 8 height 23
